Goal: Task Accomplishment & Management: Use online tool/utility

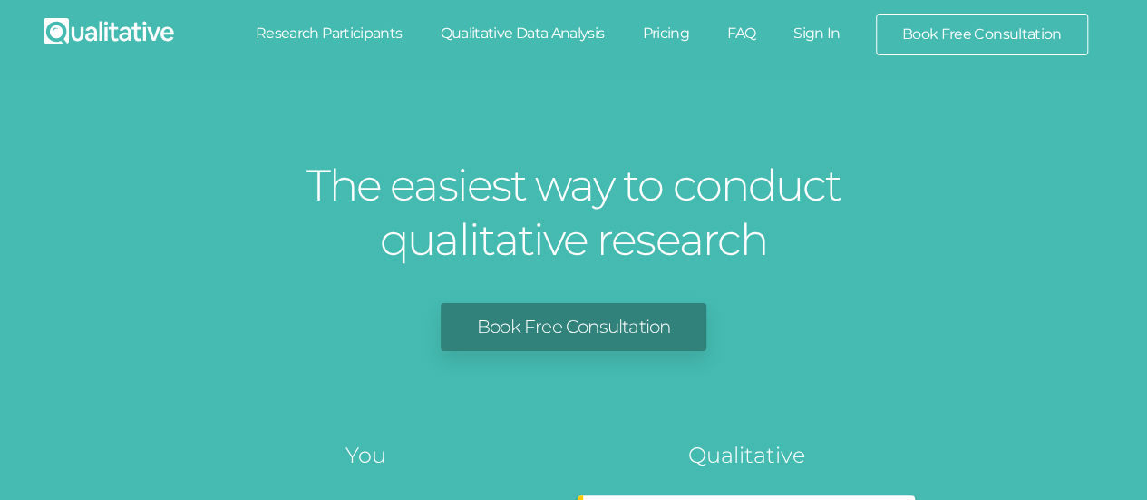
click at [840, 30] on link "Sign In" at bounding box center [816, 34] width 85 height 40
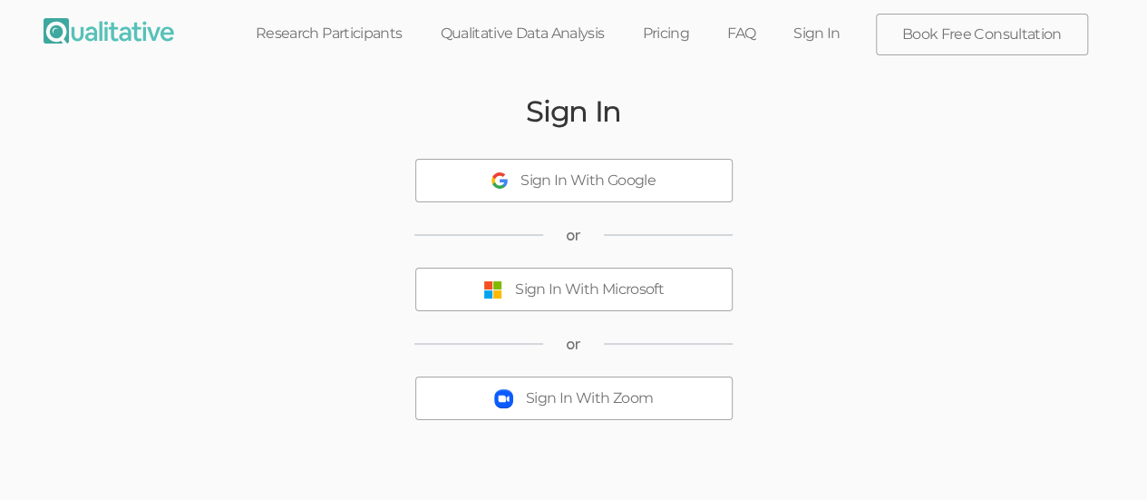
click at [675, 273] on button "Sign In With Microsoft" at bounding box center [573, 289] width 317 height 44
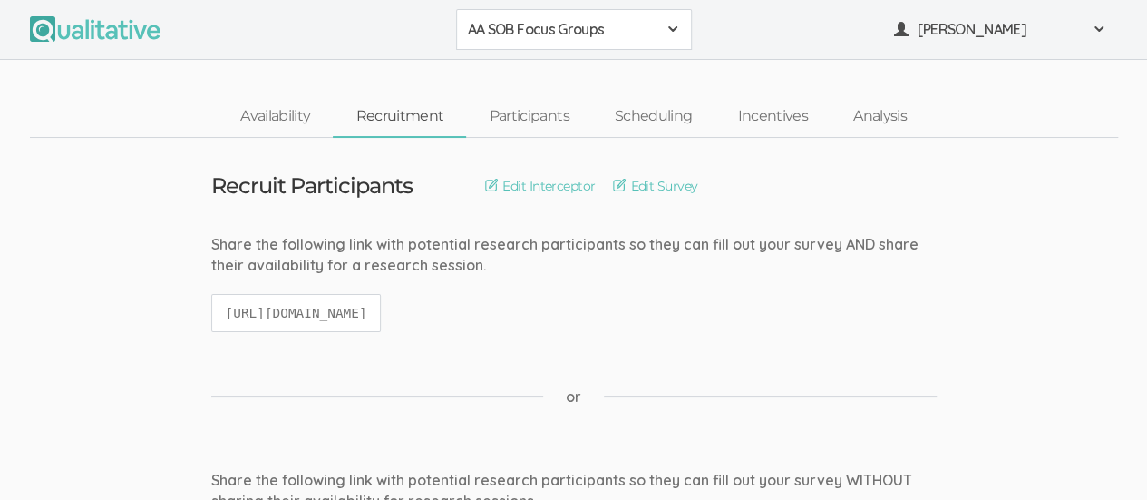
click at [660, 44] on button "AA SOB Focus Groups" at bounding box center [574, 29] width 236 height 41
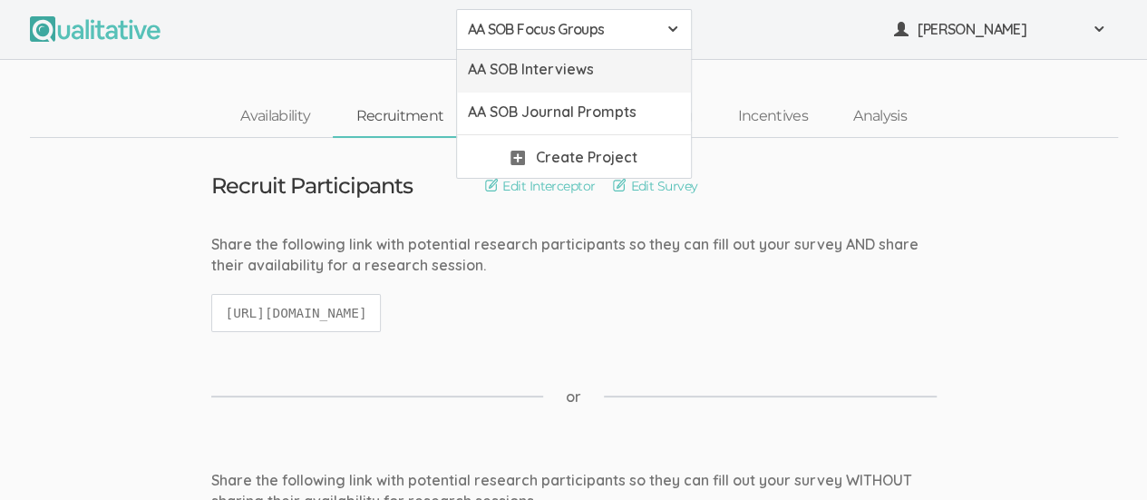
click at [615, 65] on span "AA SOB Interviews" at bounding box center [574, 69] width 212 height 21
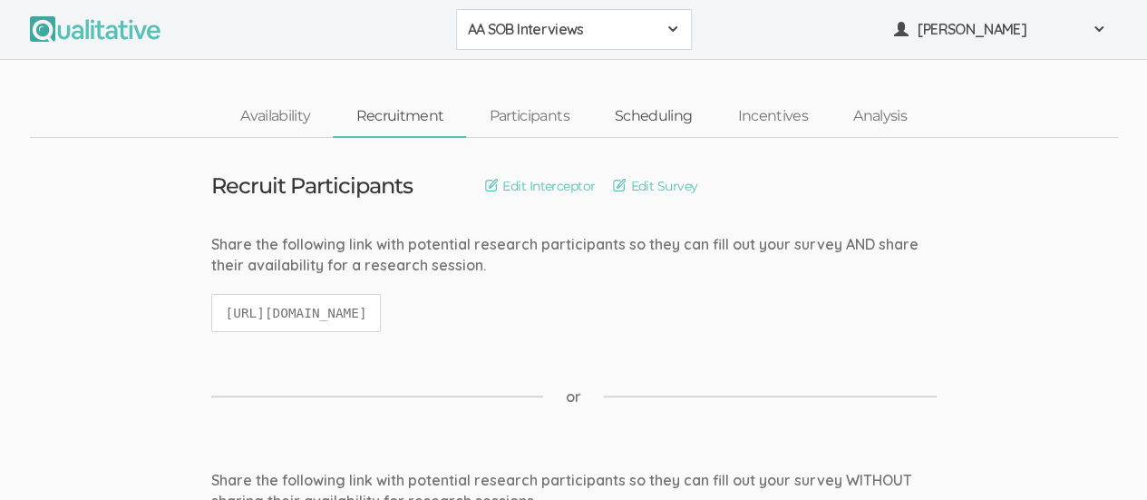
click at [651, 110] on link "Scheduling" at bounding box center [653, 116] width 123 height 39
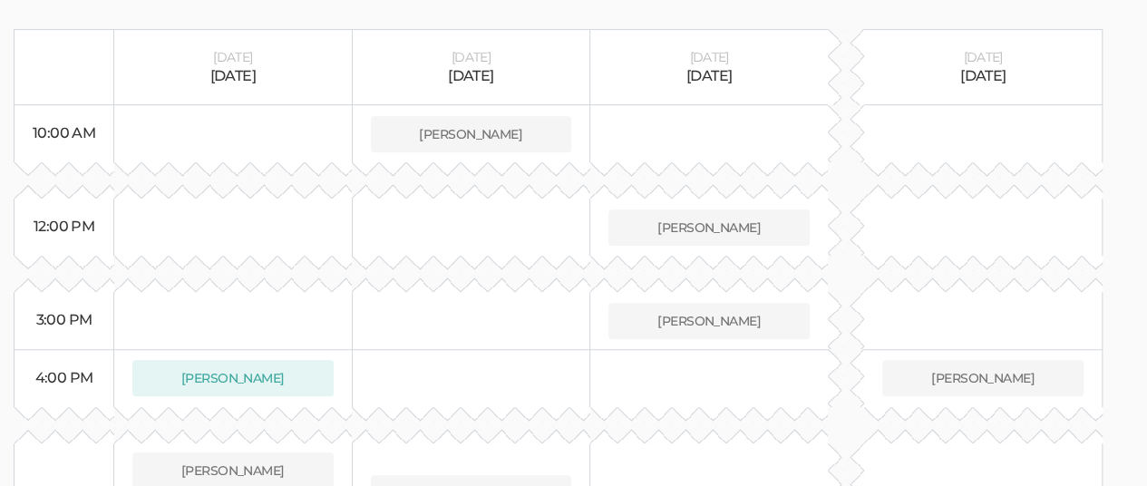
scroll to position [417, 0]
